Goal: Transaction & Acquisition: Download file/media

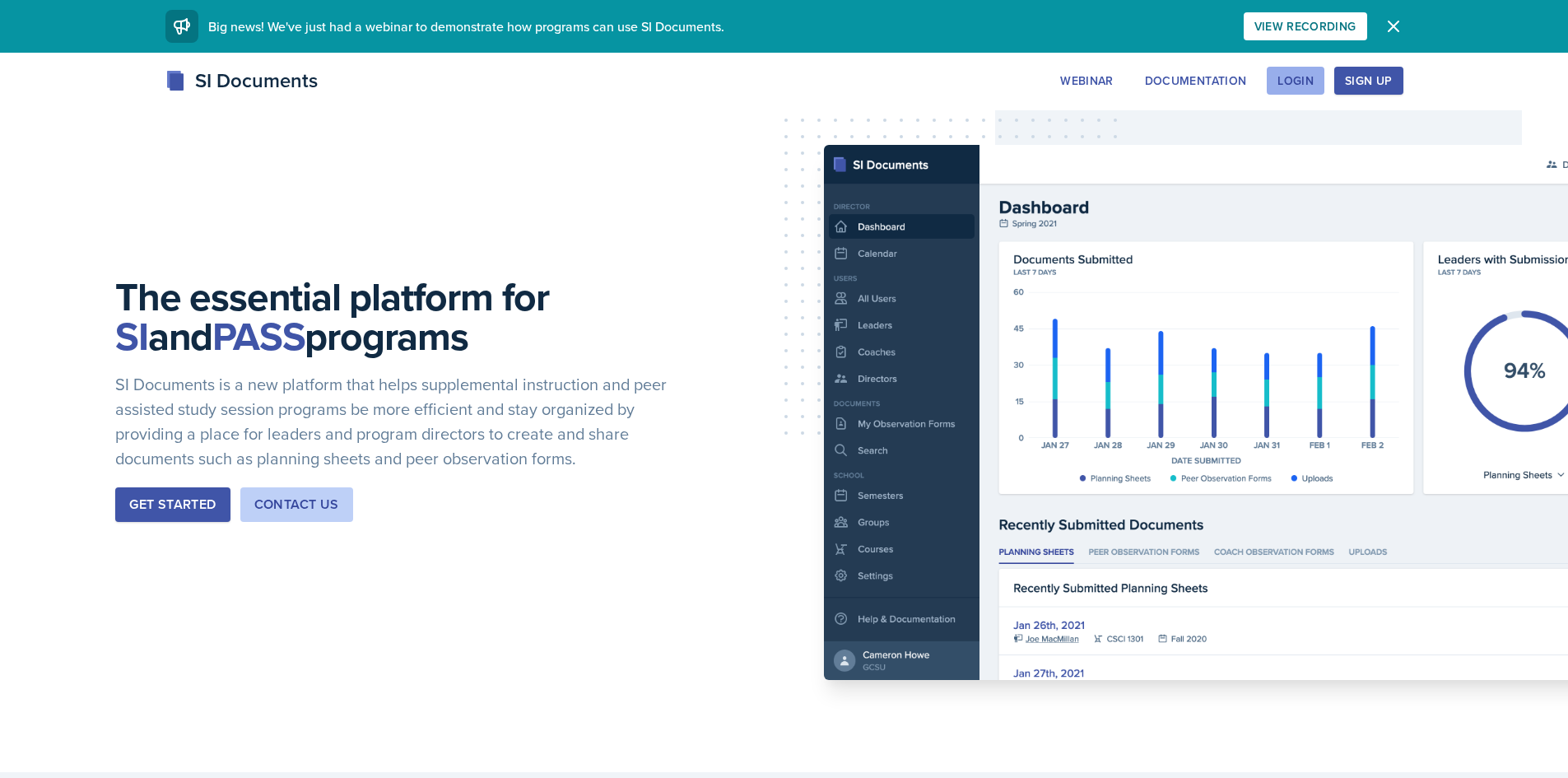
click at [1313, 74] on div "Login" at bounding box center [1295, 81] width 36 height 13
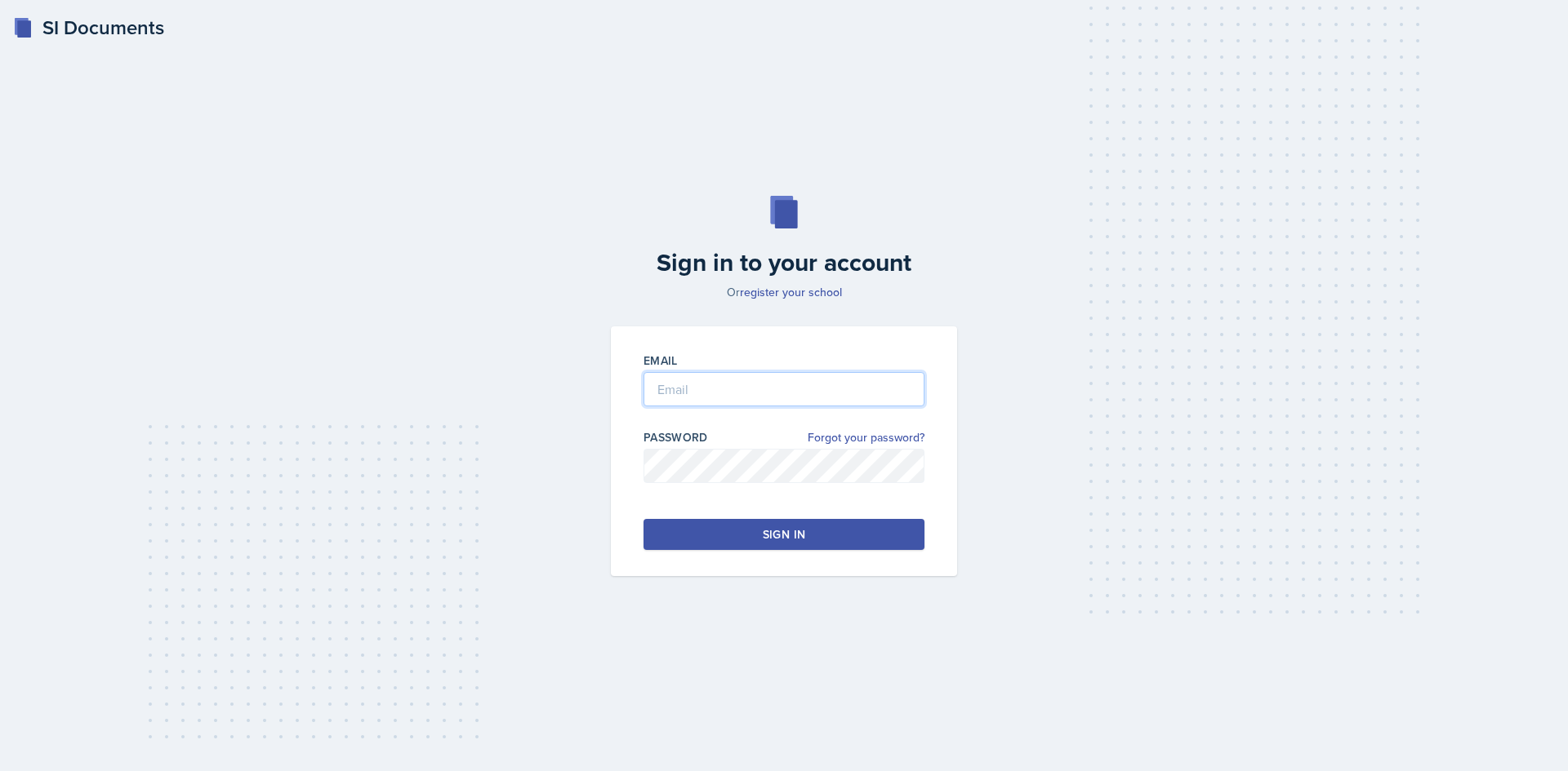
click at [750, 374] on input "email" at bounding box center [784, 389] width 281 height 34
type input "[EMAIL_ADDRESS][DOMAIN_NAME]"
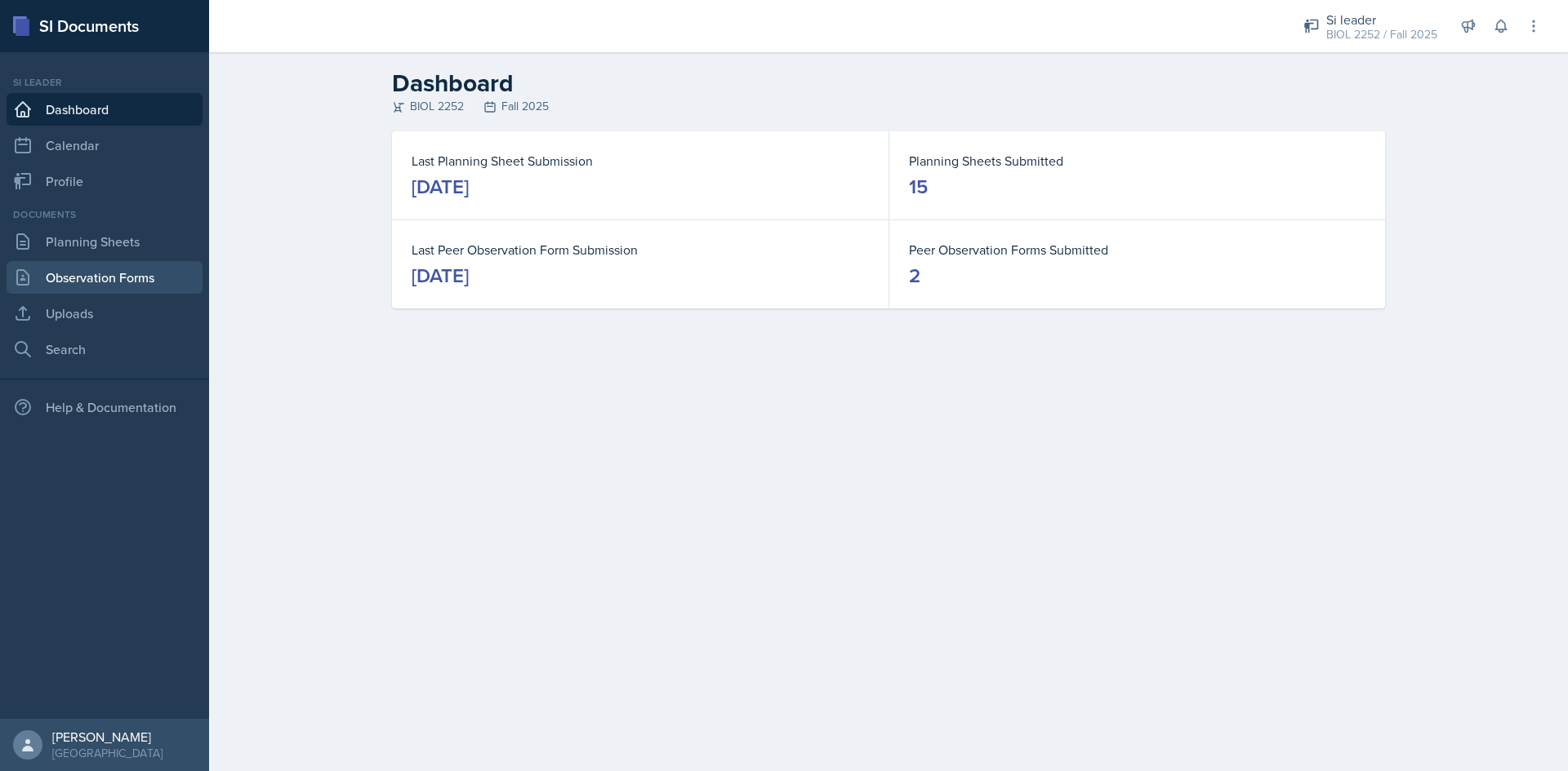
click at [70, 279] on link "Observation Forms" at bounding box center [104, 278] width 196 height 33
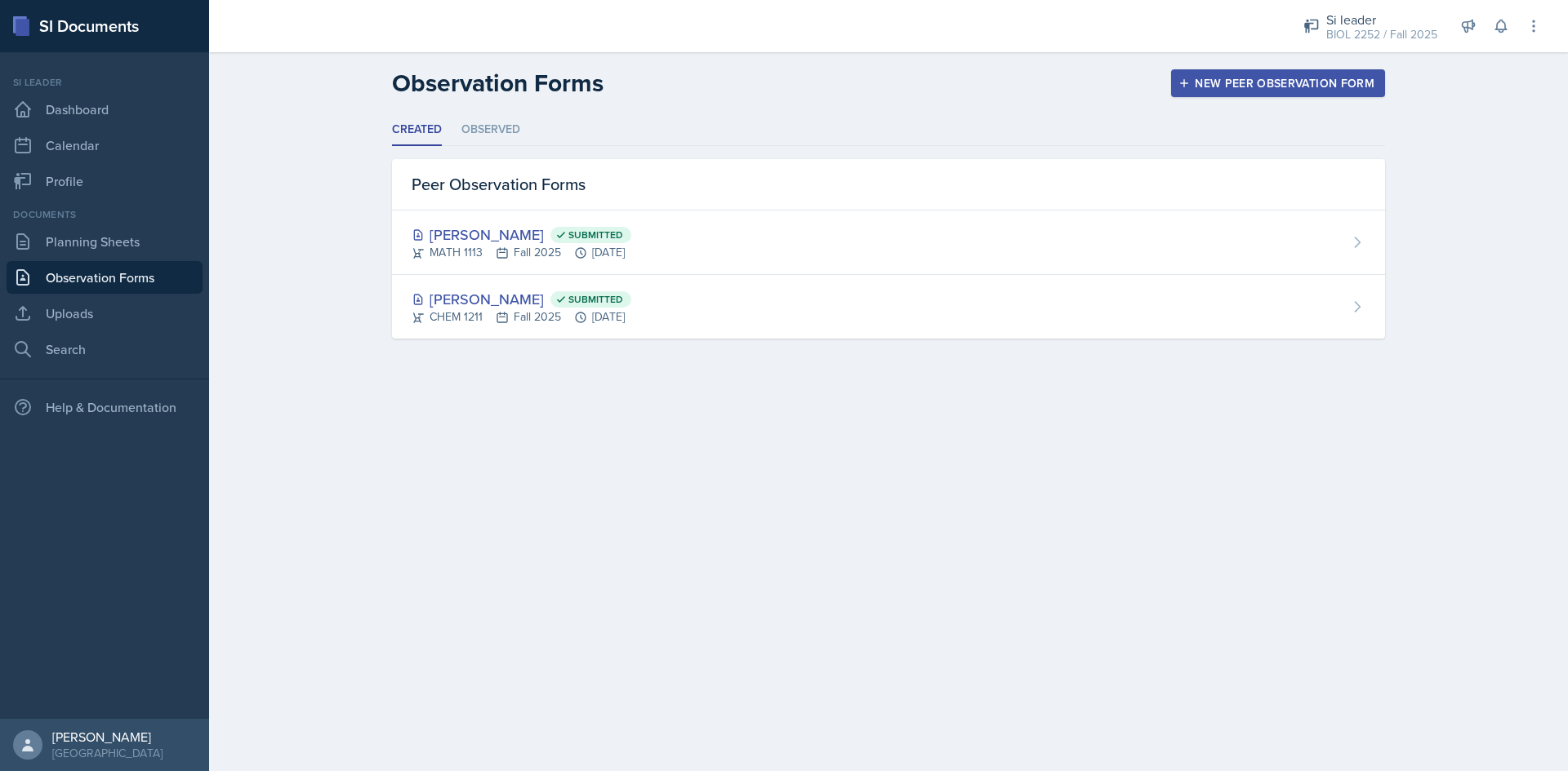
click at [120, 207] on div "Documents" at bounding box center [104, 215] width 196 height 15
click at [122, 227] on link "Planning Sheets" at bounding box center [104, 241] width 196 height 33
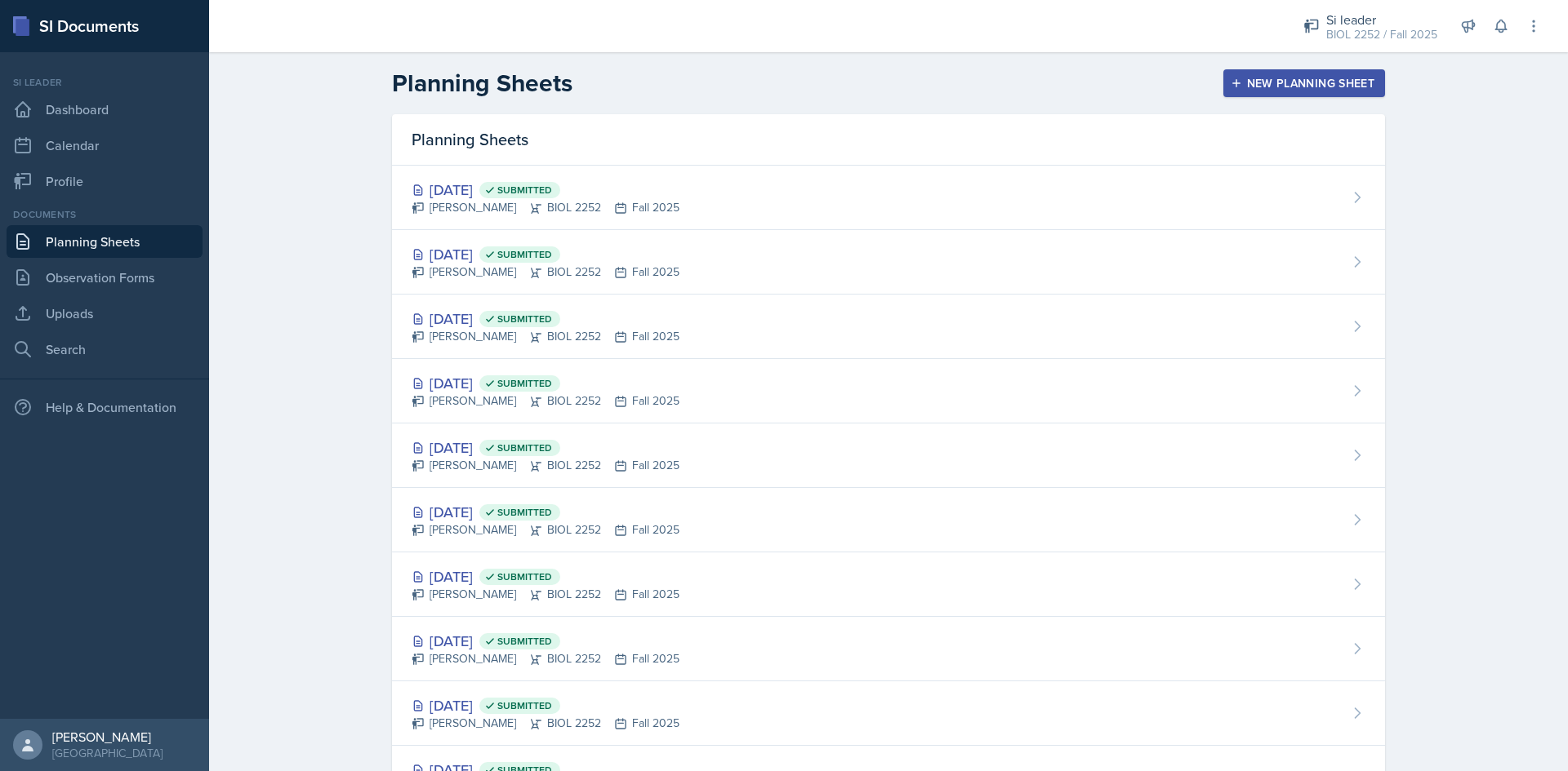
click at [122, 231] on link "Planning Sheets" at bounding box center [104, 241] width 196 height 33
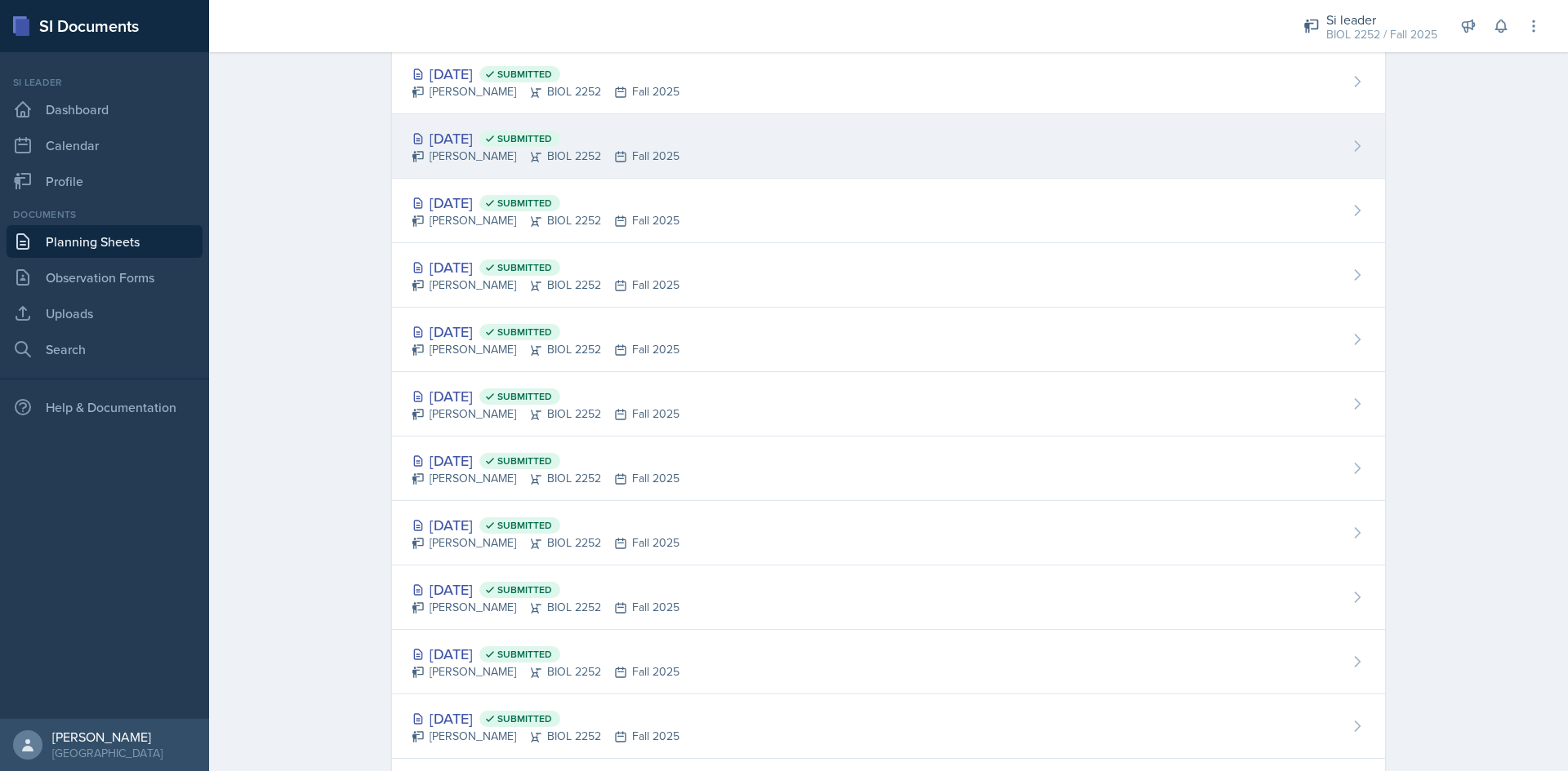
scroll to position [163, 0]
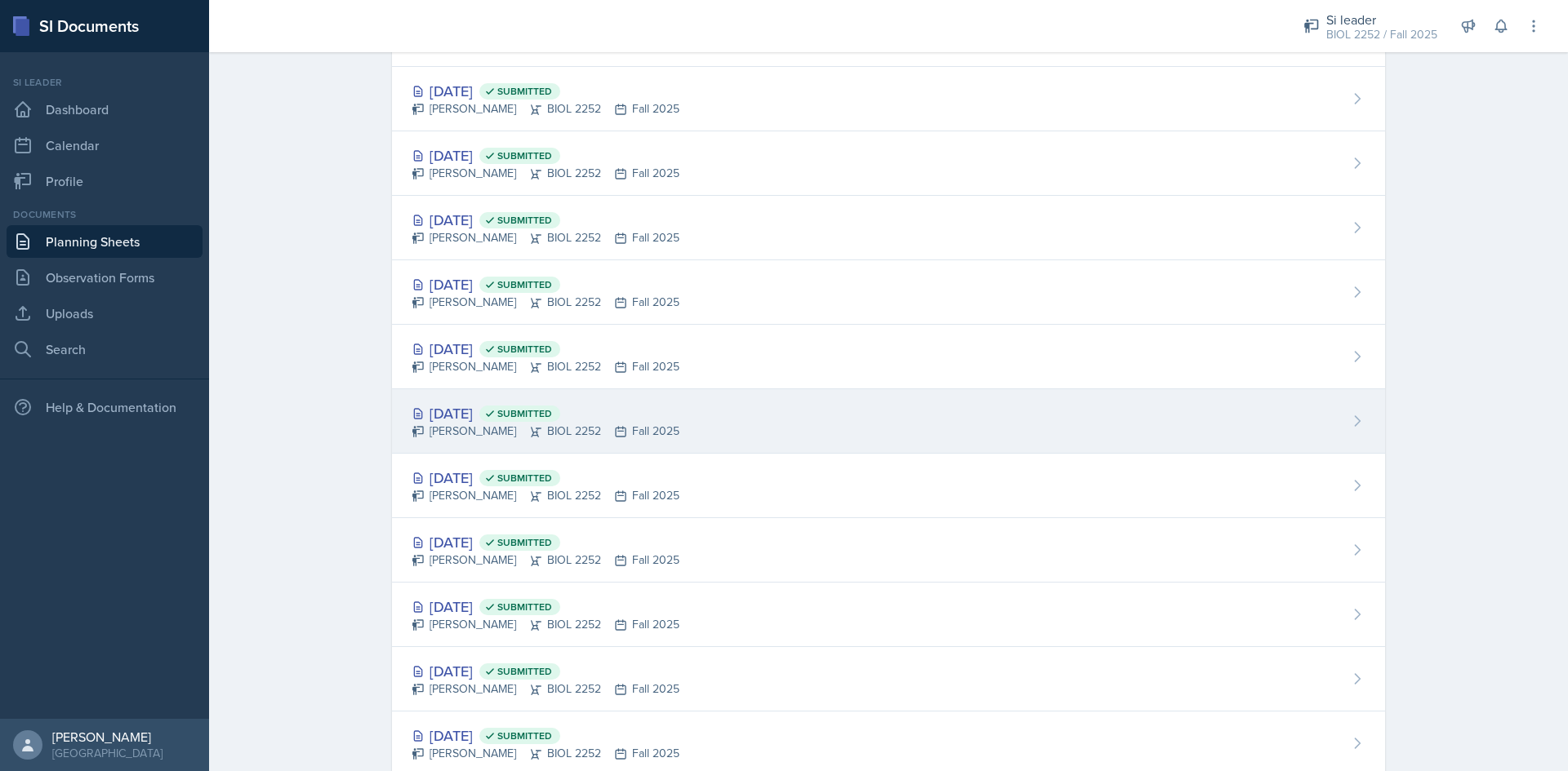
click at [473, 419] on div "[DATE] Submitted" at bounding box center [545, 413] width 268 height 22
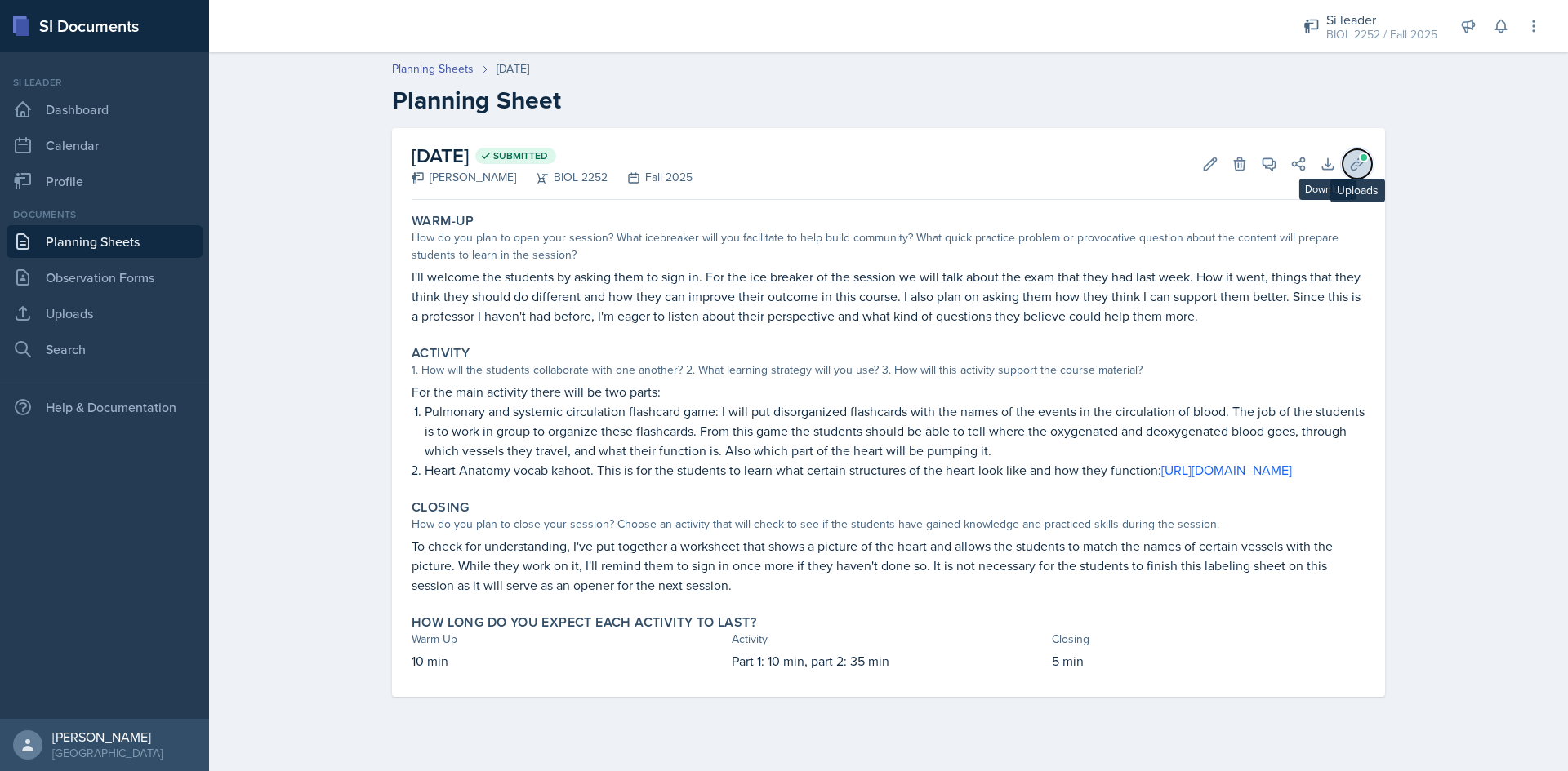
click at [1347, 166] on button "Uploads" at bounding box center [1357, 164] width 29 height 29
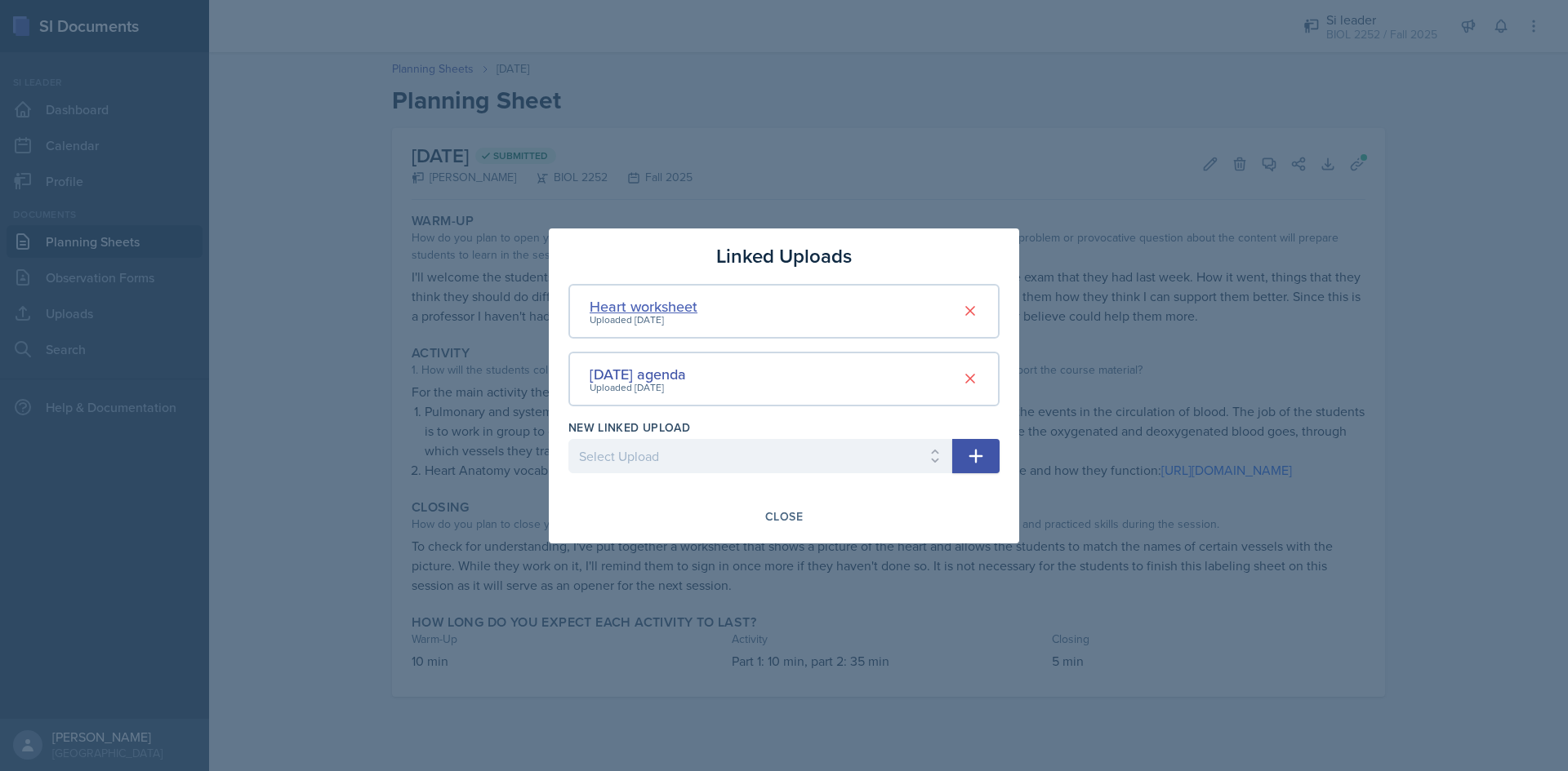
click at [661, 300] on div "Heart worksheet" at bounding box center [643, 307] width 107 height 22
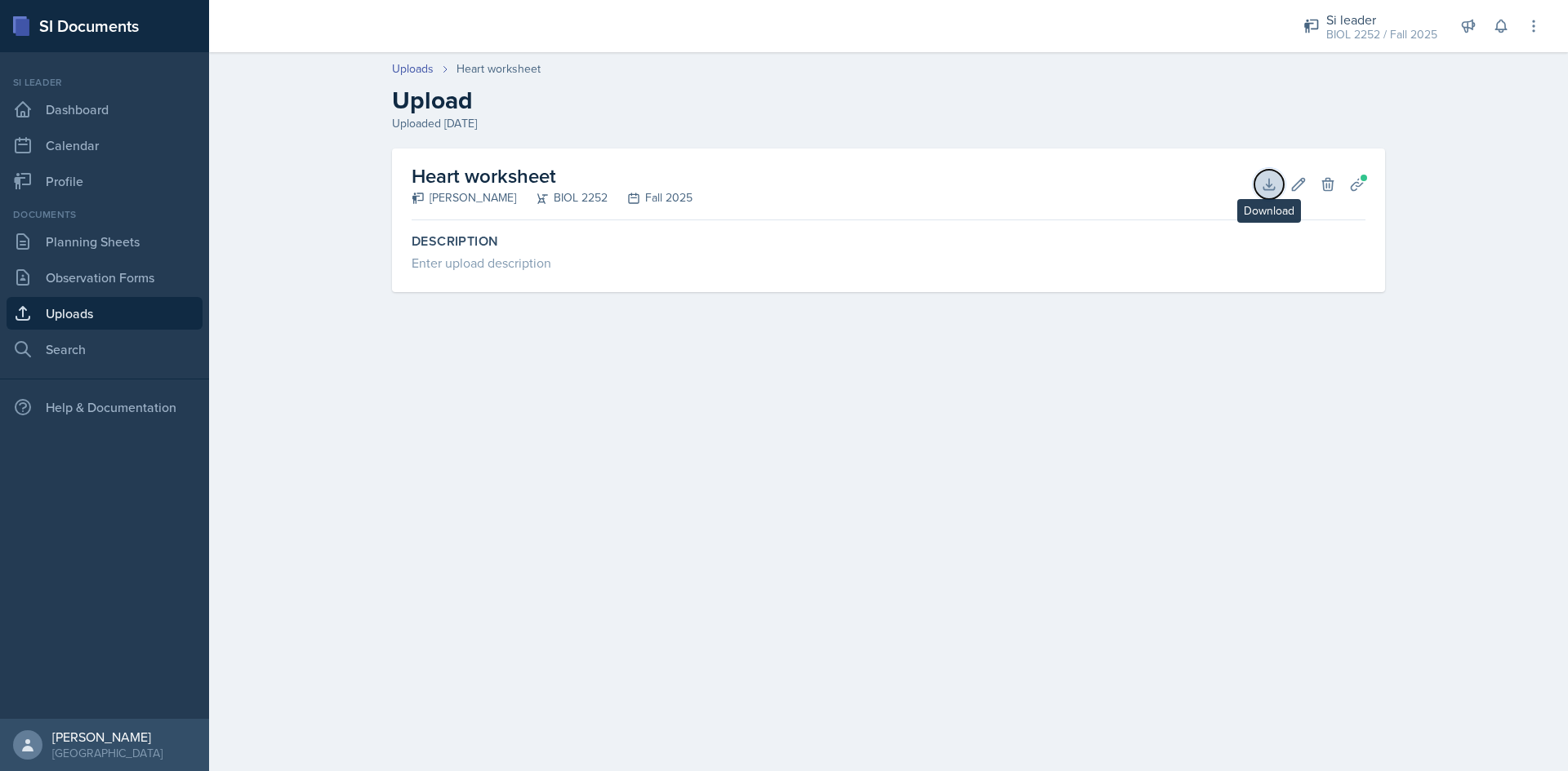
click at [1280, 181] on button "Download" at bounding box center [1269, 184] width 29 height 29
